Goal: Task Accomplishment & Management: Manage account settings

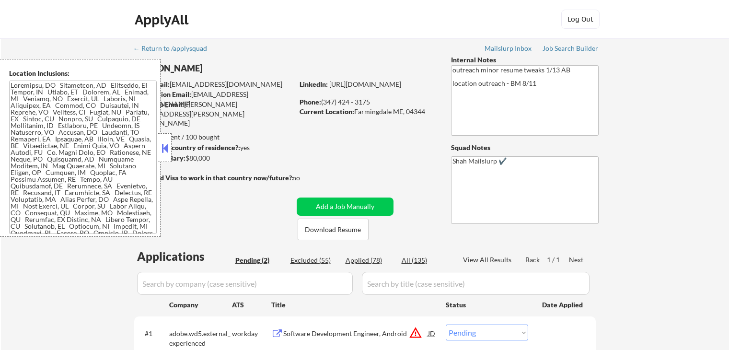
select select ""pending""
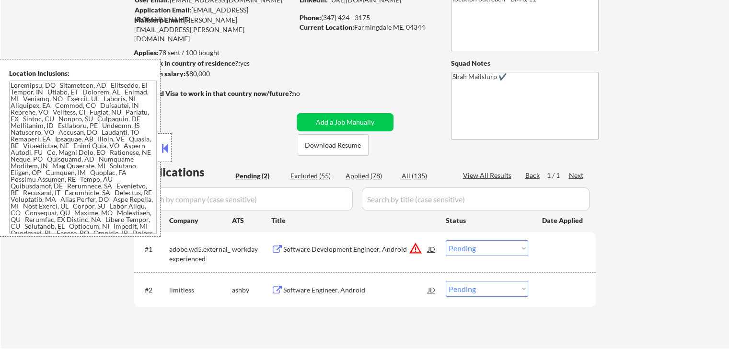
scroll to position [192, 0]
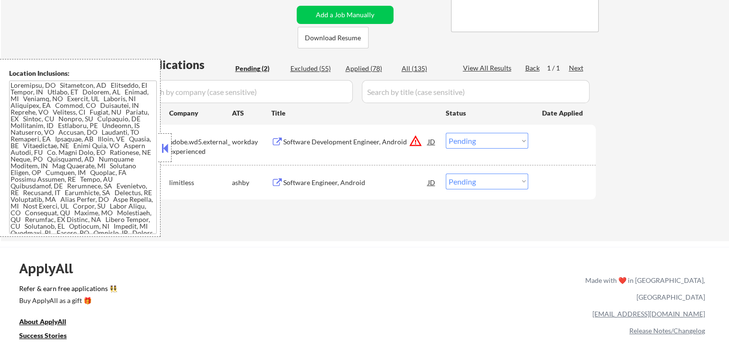
click at [295, 183] on div "Software Engineer, Android" at bounding box center [355, 183] width 145 height 10
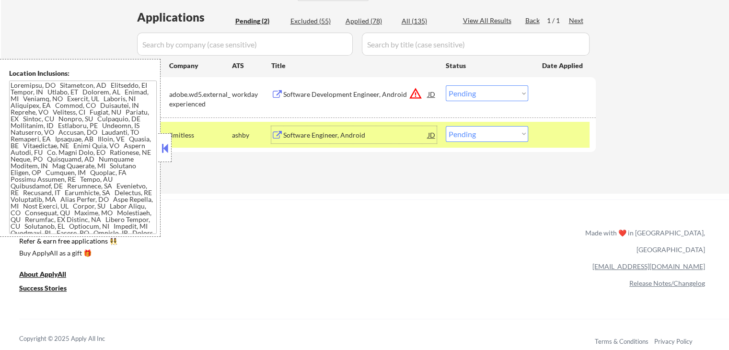
scroll to position [240, 0]
click at [291, 94] on div "Software Development Engineer, Android" at bounding box center [355, 94] width 145 height 10
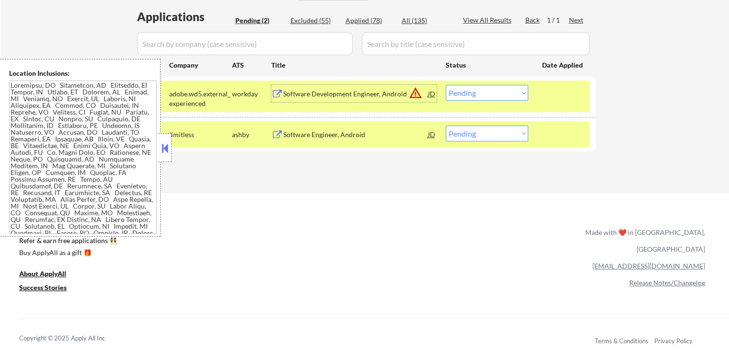
click at [474, 133] on select "Choose an option... Pending Applied Excluded (Questions) Excluded (Expired) Exc…" at bounding box center [487, 134] width 82 height 16
select select ""applied""
click at [446, 126] on select "Choose an option... Pending Applied Excluded (Questions) Excluded (Expired) Exc…" at bounding box center [487, 134] width 82 height 16
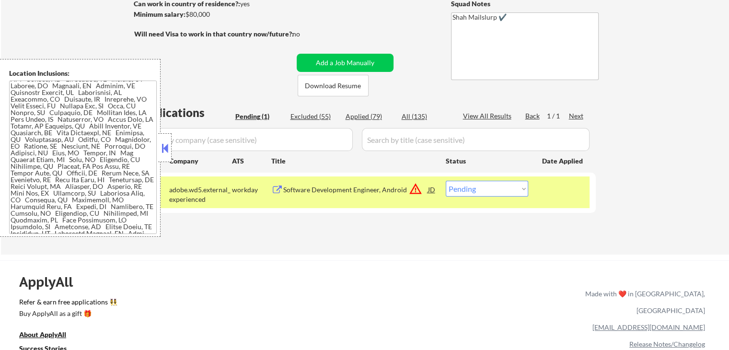
scroll to position [105, 0]
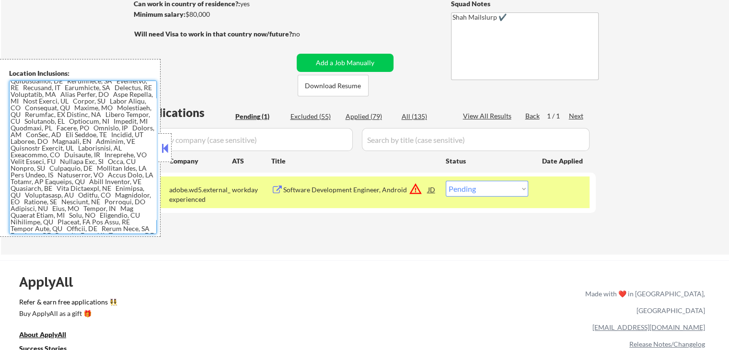
drag, startPoint x: 109, startPoint y: 117, endPoint x: 138, endPoint y: 119, distance: 28.8
click at [138, 119] on textarea at bounding box center [83, 156] width 148 height 153
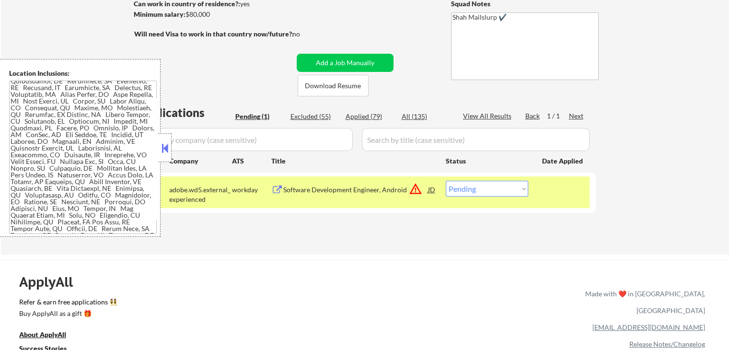
click at [657, 117] on div "← Return to /applysquad Mailslurp Inbox Job Search Builder [PERSON_NAME] User E…" at bounding box center [365, 75] width 728 height 360
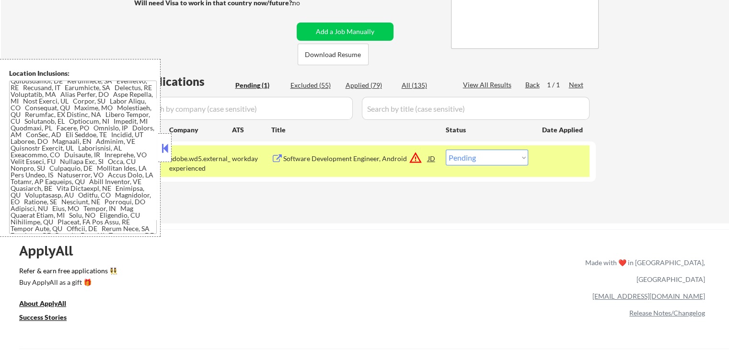
scroll to position [192, 0]
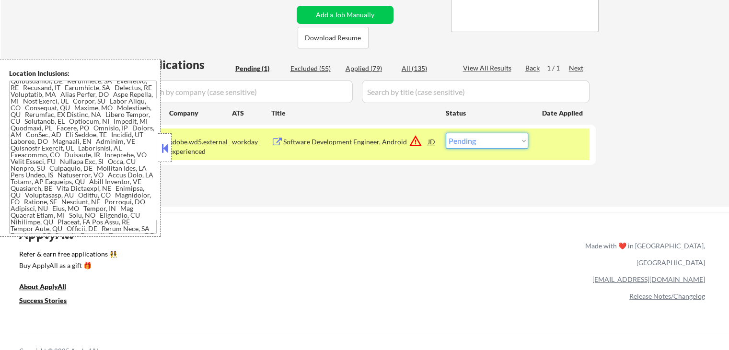
click at [489, 145] on select "Choose an option... Pending Applied Excluded (Questions) Excluded (Expired) Exc…" at bounding box center [487, 141] width 82 height 16
select select ""applied""
click at [446, 133] on select "Choose an option... Pending Applied Excluded (Questions) Excluded (Expired) Exc…" at bounding box center [487, 141] width 82 height 16
